Goal: Use online tool/utility: Utilize a website feature to perform a specific function

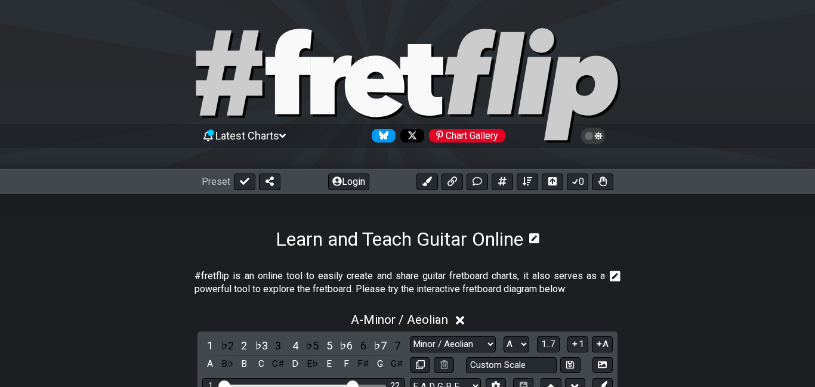
select select "Minor / Aeolian"
select select "A"
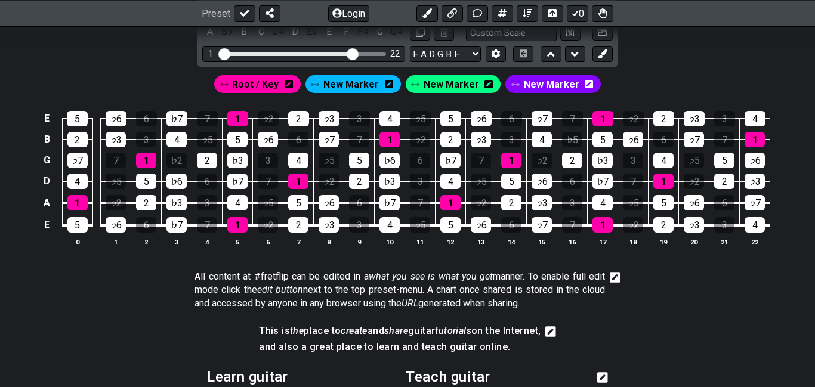
scroll to position [332, 0]
click at [389, 85] on icon at bounding box center [389, 84] width 8 height 10
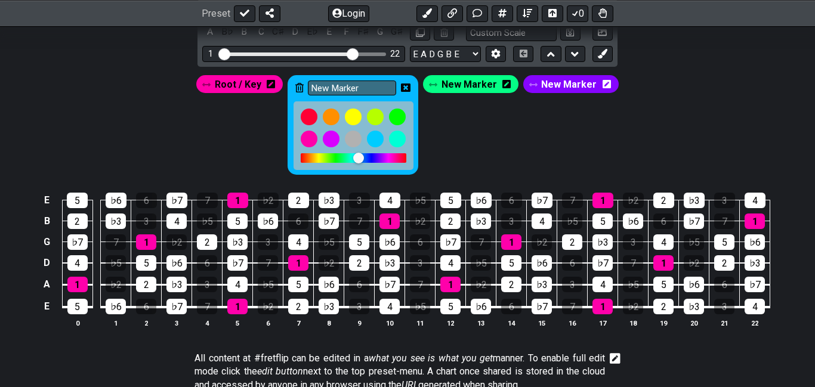
click at [301, 86] on icon at bounding box center [299, 88] width 8 height 10
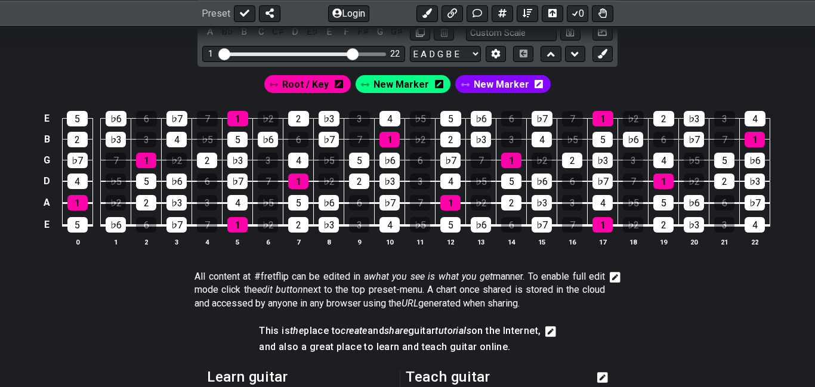
click at [439, 84] on icon at bounding box center [439, 84] width 8 height 10
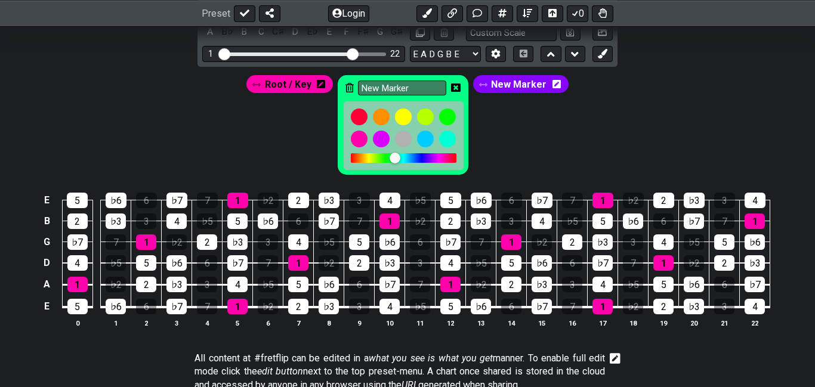
click at [439, 84] on input "New Marker" at bounding box center [402, 88] width 88 height 15
click at [345, 86] on icon at bounding box center [349, 88] width 8 height 10
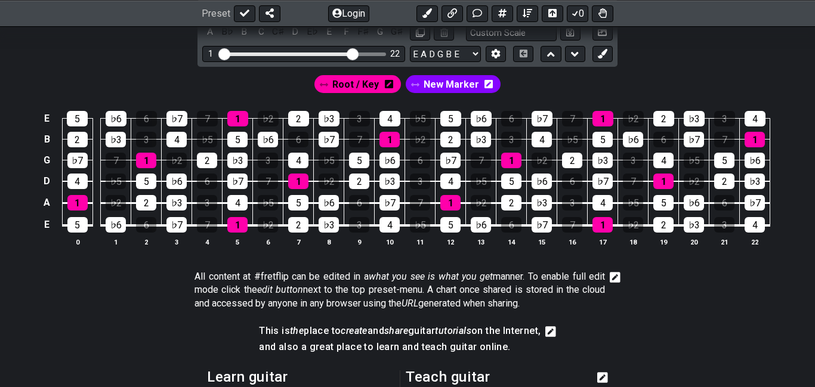
click at [489, 83] on icon at bounding box center [489, 84] width 8 height 8
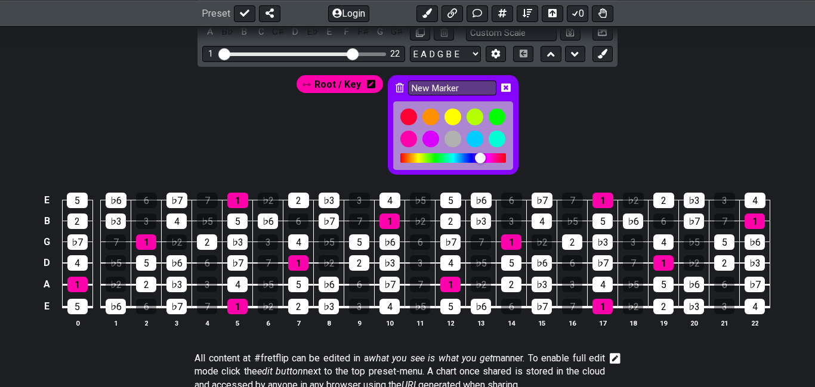
click at [397, 84] on icon at bounding box center [400, 88] width 8 height 10
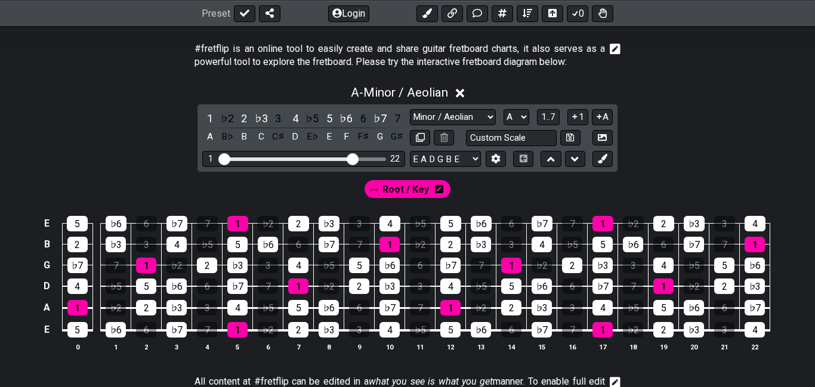
scroll to position [231, 0]
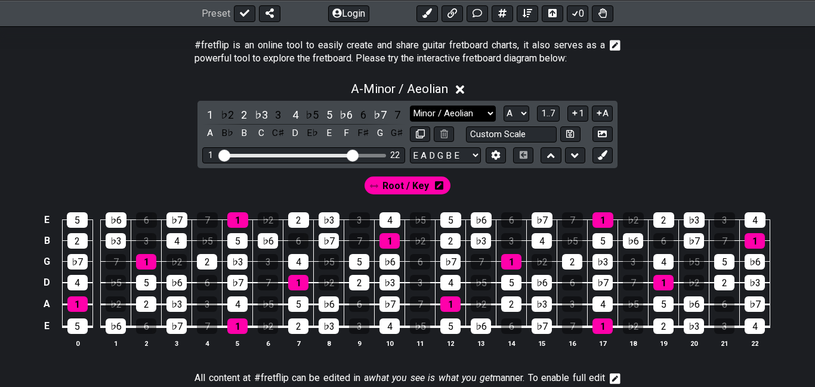
click at [492, 115] on select "Minor Pentatonic Click to edit Minor Pentatonic Major Pentatonic Minor Blues Ma…" at bounding box center [453, 114] width 86 height 16
select select "Minor"
click at [410, 106] on select "Minor Pentatonic Click to edit Minor Pentatonic Major Pentatonic Minor Blues Ma…" at bounding box center [453, 114] width 86 height 16
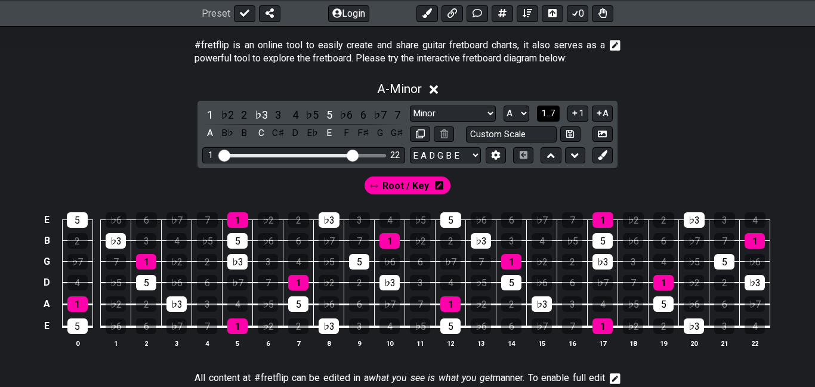
click at [552, 116] on span "1..7" at bounding box center [548, 113] width 14 height 11
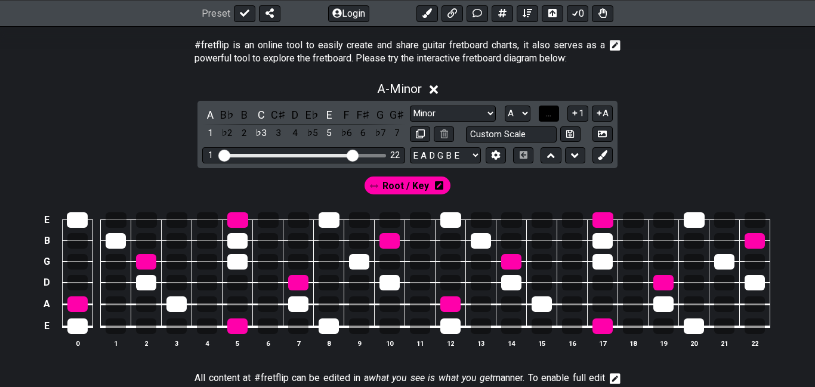
click at [552, 116] on button "..." at bounding box center [549, 114] width 20 height 16
